Goal: Information Seeking & Learning: Check status

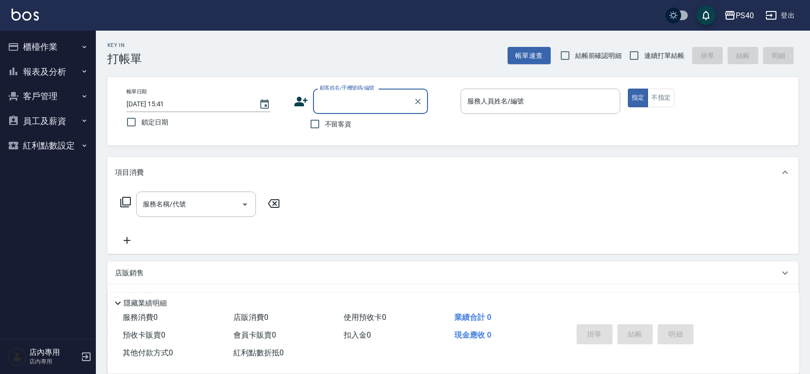
click at [52, 70] on button "報表及分析" at bounding box center [48, 71] width 88 height 25
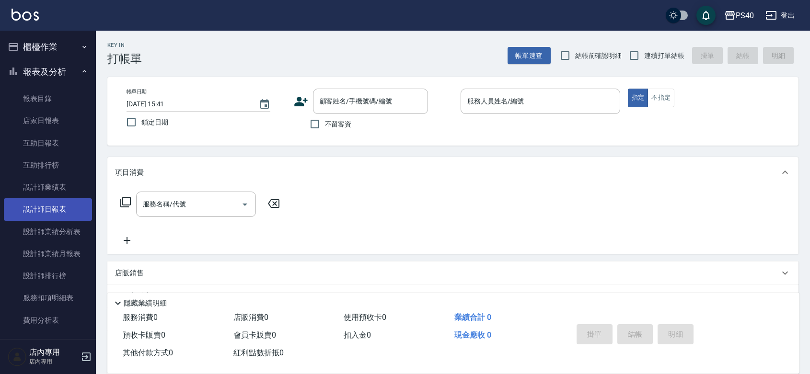
click at [45, 209] on link "設計師日報表" at bounding box center [48, 209] width 88 height 22
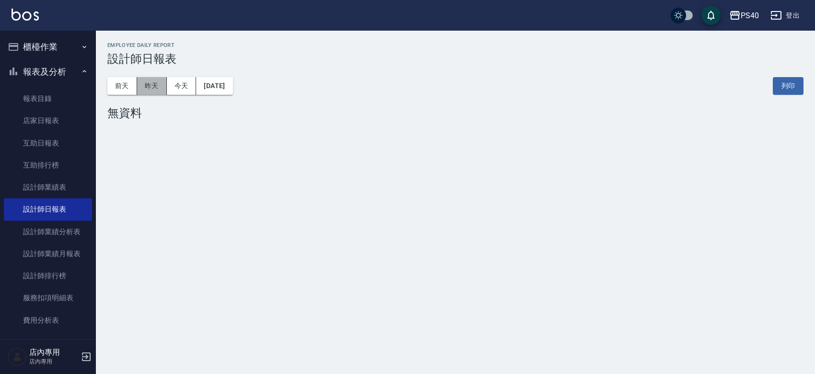
click at [146, 91] on button "昨天" at bounding box center [152, 86] width 30 height 18
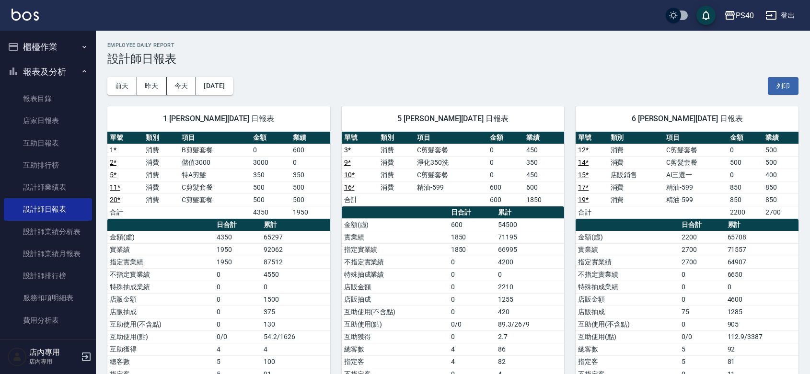
click at [525, 96] on div "5 [PERSON_NAME][DATE] 日報表 單號 類別 項目 金額 業績 3 * 消費 C剪髮套餐 0 450 9 * 消費 淨化350洗 0 350…" at bounding box center [447, 268] width 234 height 347
click at [261, 248] on td "1950" at bounding box center [237, 249] width 47 height 12
drag, startPoint x: 262, startPoint y: 248, endPoint x: 290, endPoint y: 251, distance: 28.4
click at [290, 251] on tr "實業績 1950 92062" at bounding box center [218, 249] width 223 height 12
click at [334, 241] on div "5 [PERSON_NAME][DATE] 日報表 單號 類別 項目 金額 業績 3 * 消費 C剪髮套餐 0 450 9 * 消費 淨化350洗 0 350…" at bounding box center [447, 268] width 234 height 347
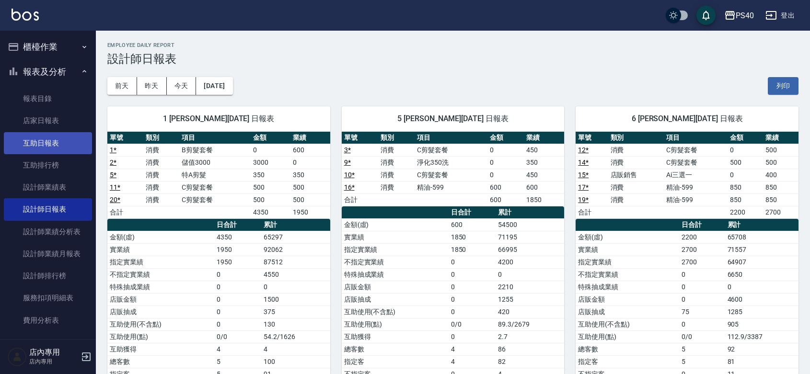
click at [49, 144] on link "互助日報表" at bounding box center [48, 143] width 88 height 22
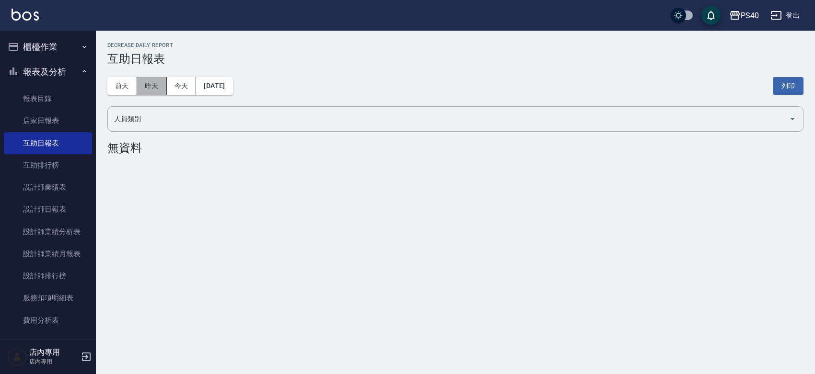
click at [151, 84] on button "昨天" at bounding box center [152, 86] width 30 height 18
